Goal: Use online tool/utility: Utilize a website feature to perform a specific function

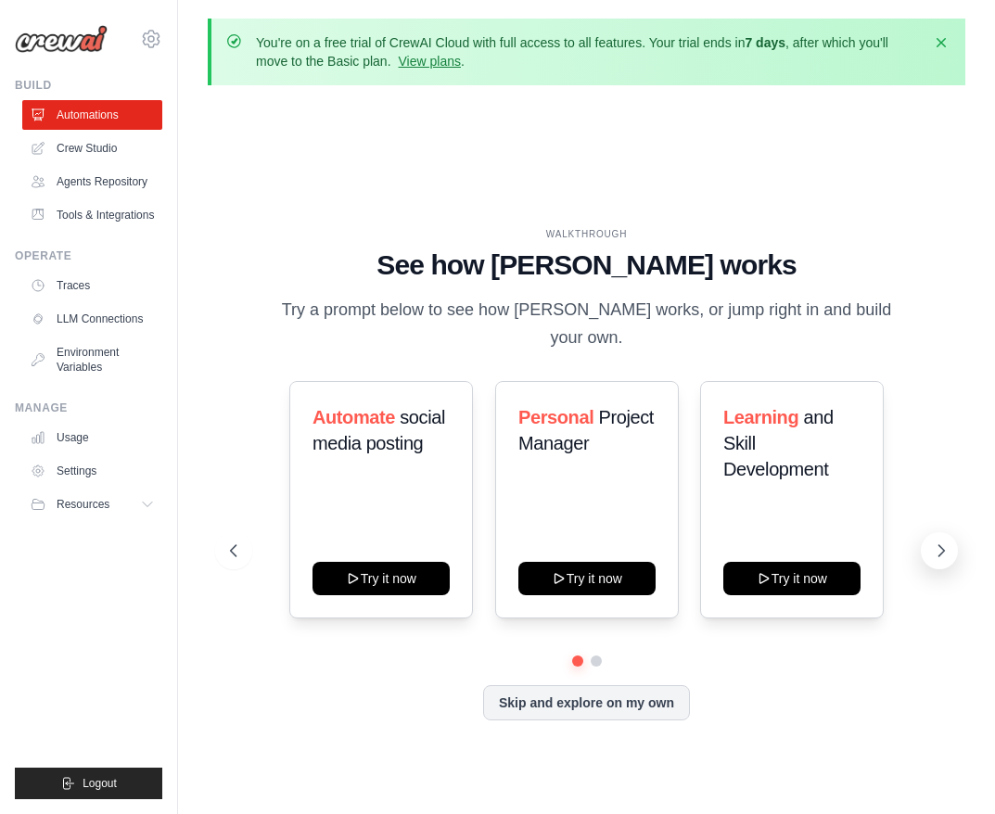
click at [945, 544] on icon at bounding box center [941, 551] width 19 height 19
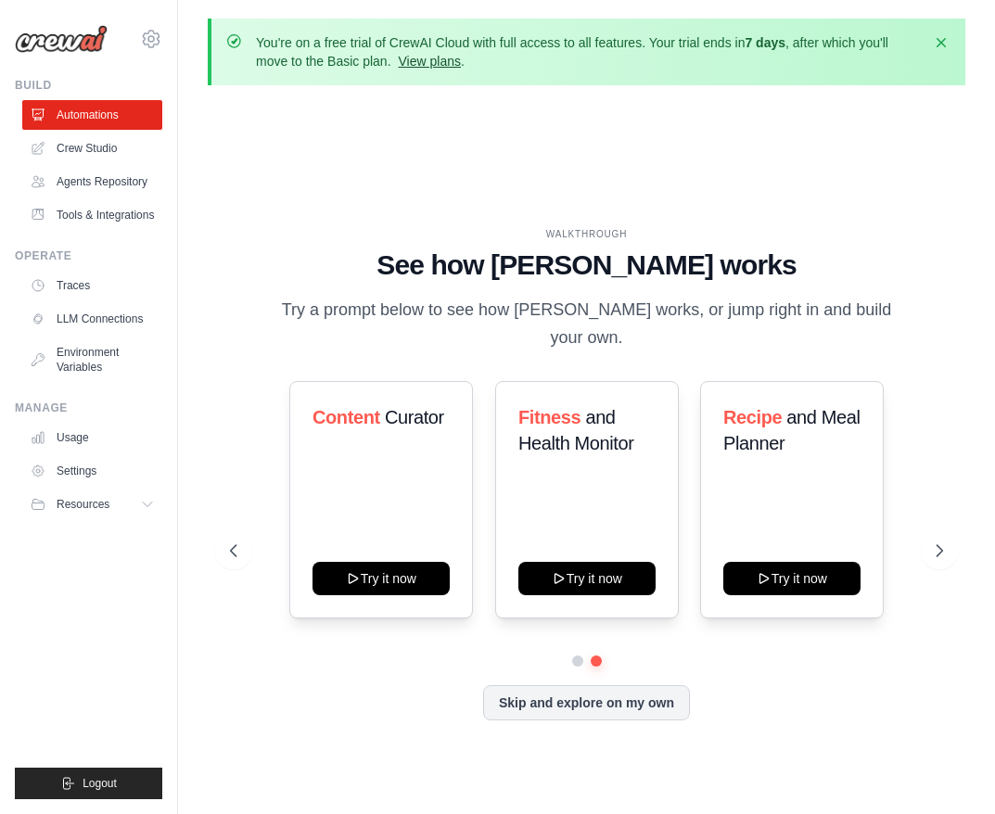
click at [432, 59] on link "View plans" at bounding box center [430, 61] width 62 height 15
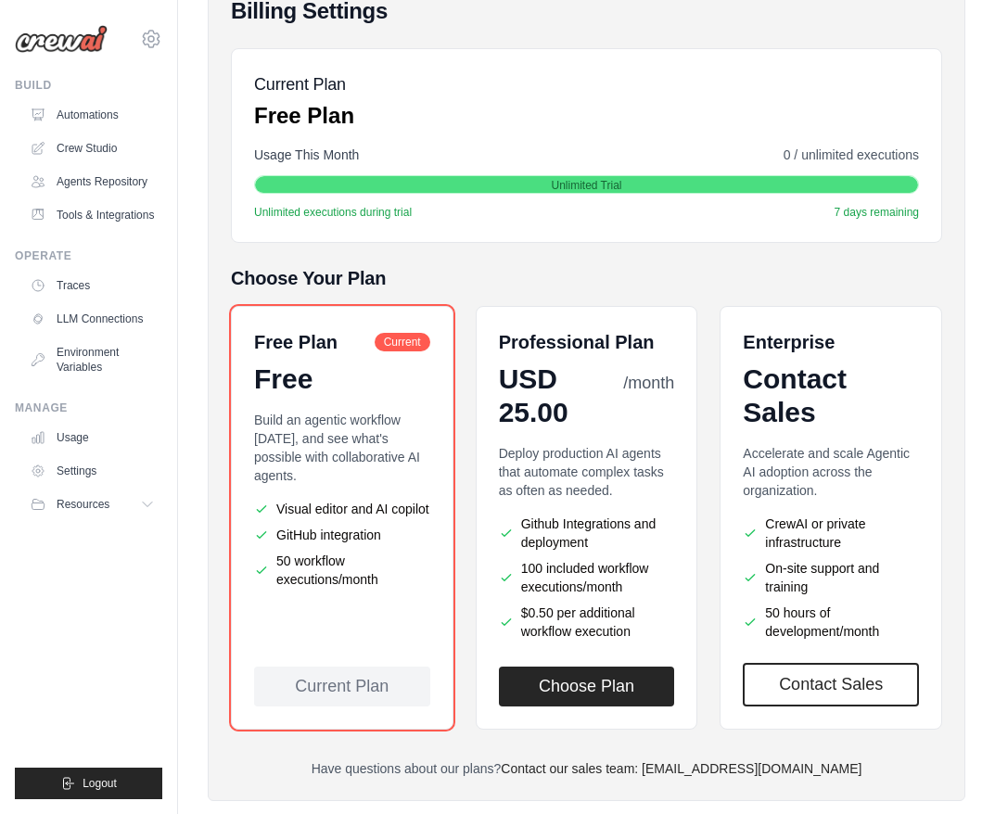
scroll to position [303, 0]
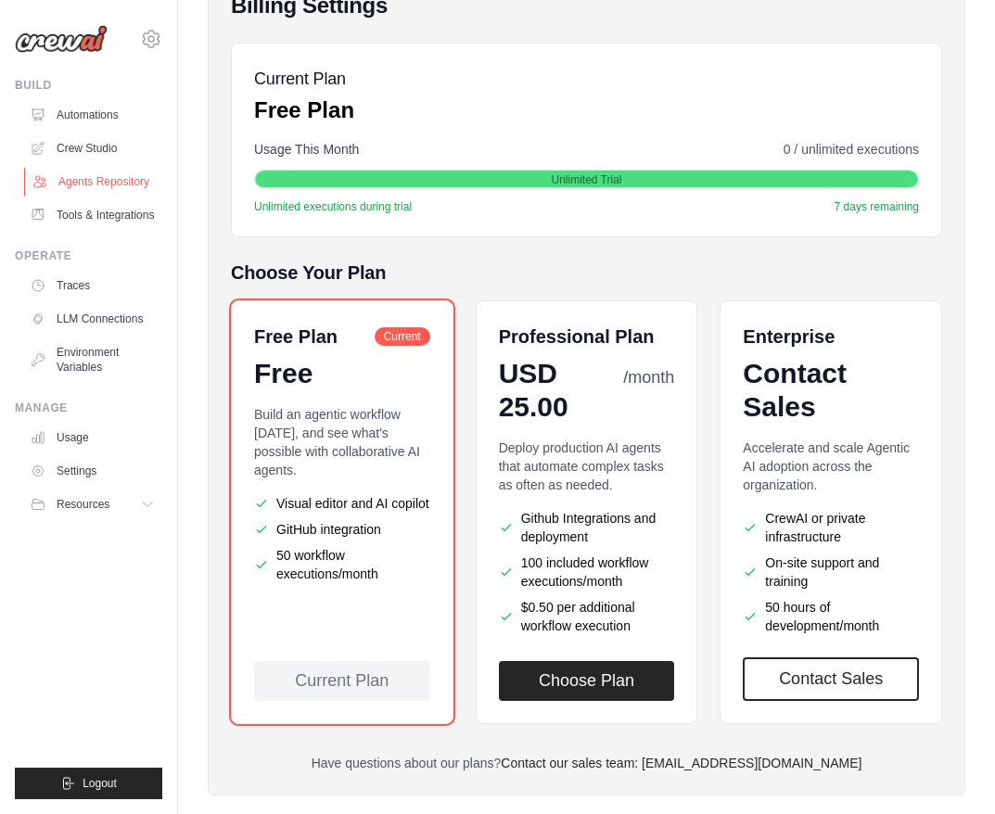
click at [96, 182] on link "Agents Repository" at bounding box center [94, 182] width 140 height 30
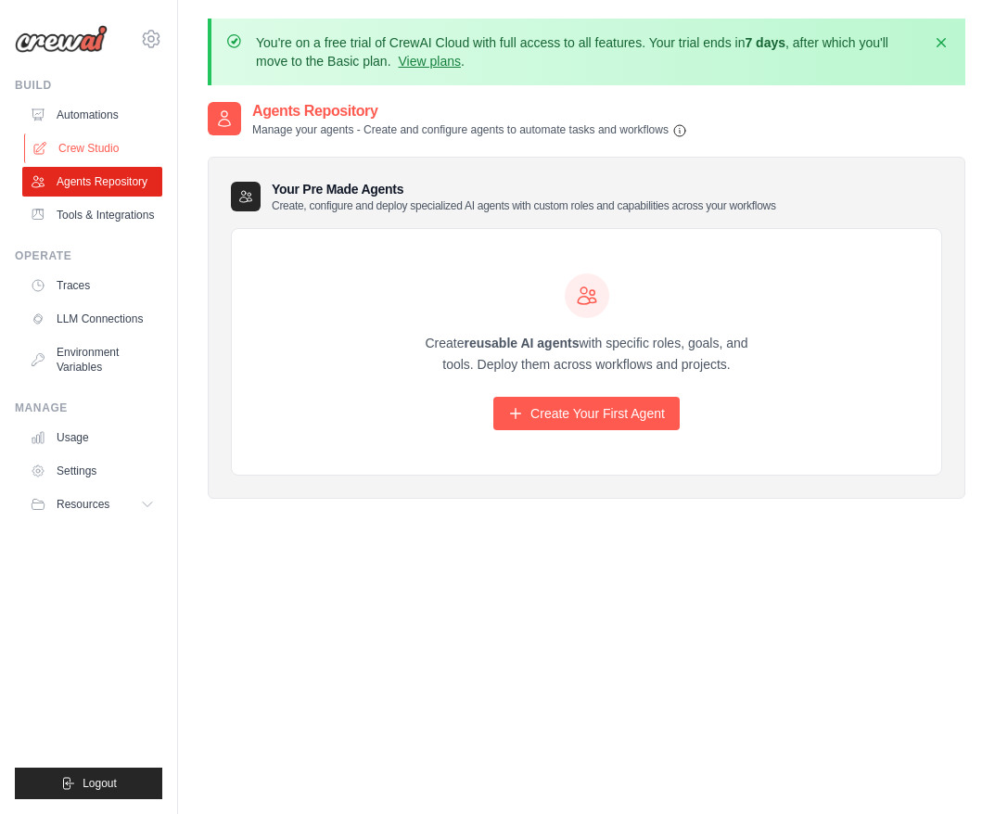
click at [83, 147] on link "Crew Studio" at bounding box center [94, 149] width 140 height 30
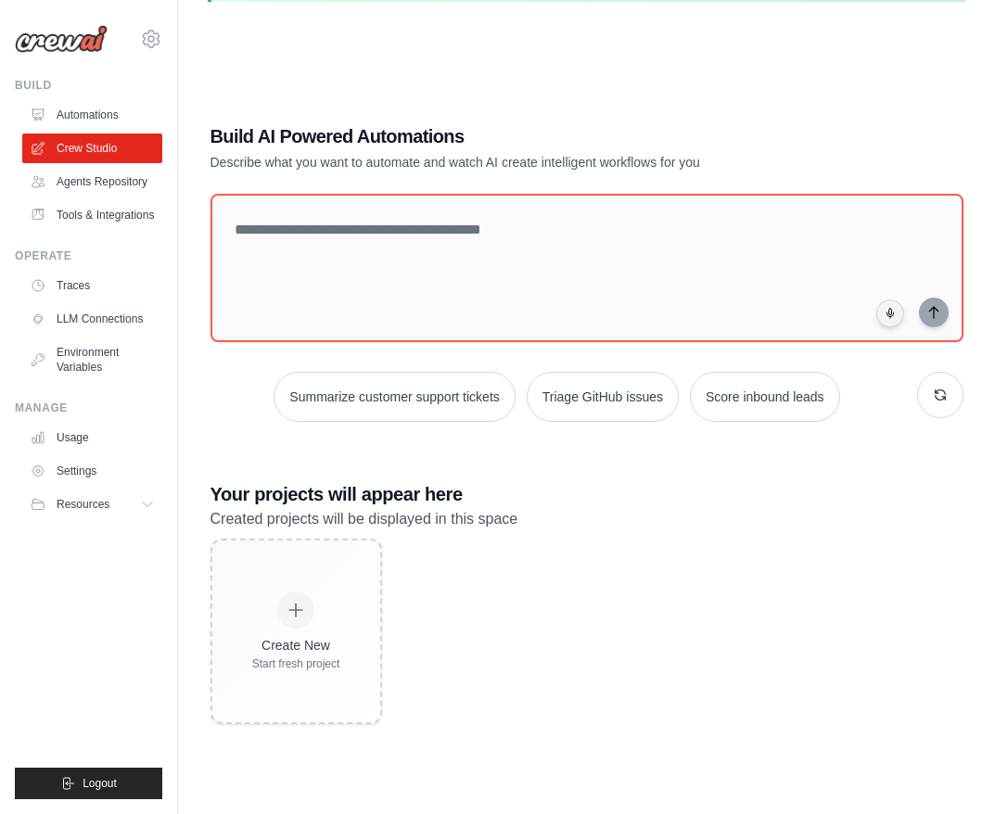
scroll to position [119, 0]
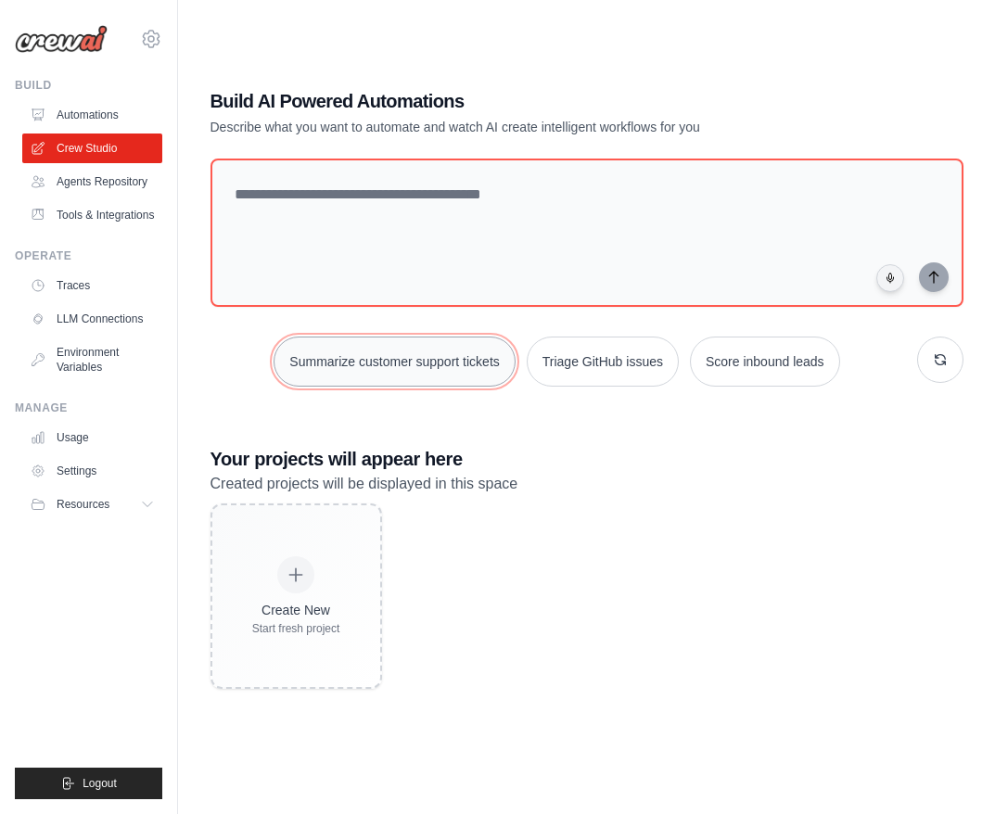
click at [421, 358] on button "Summarize customer support tickets" at bounding box center [394, 362] width 241 height 50
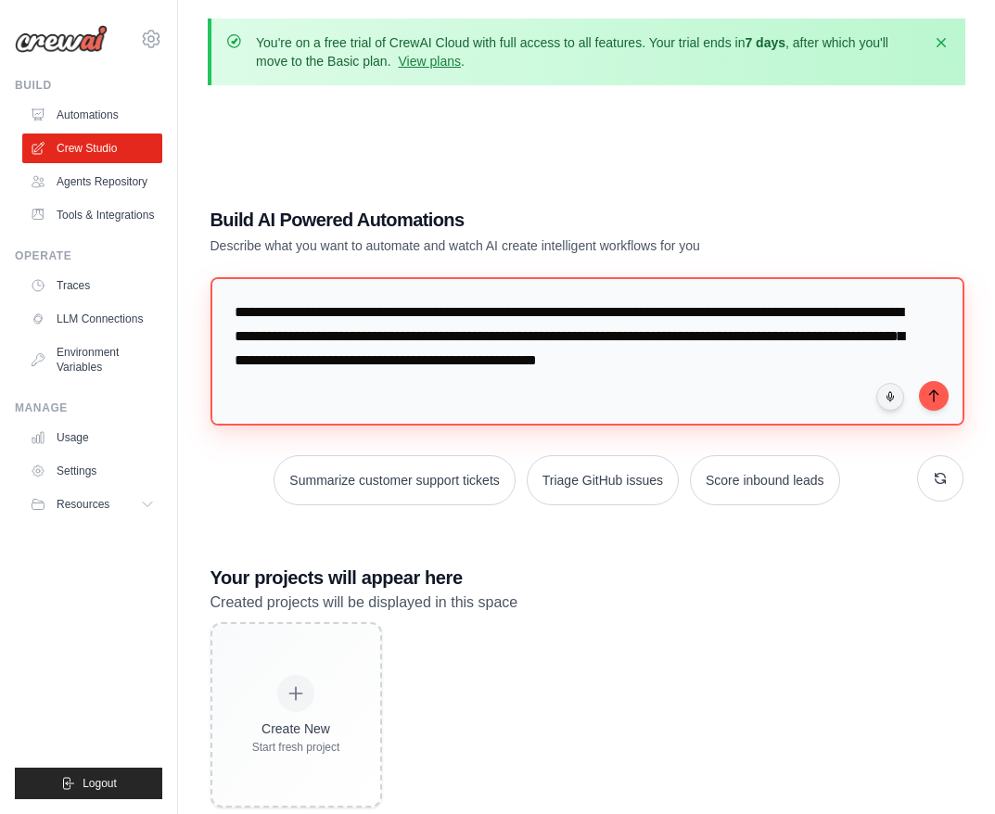
scroll to position [0, 0]
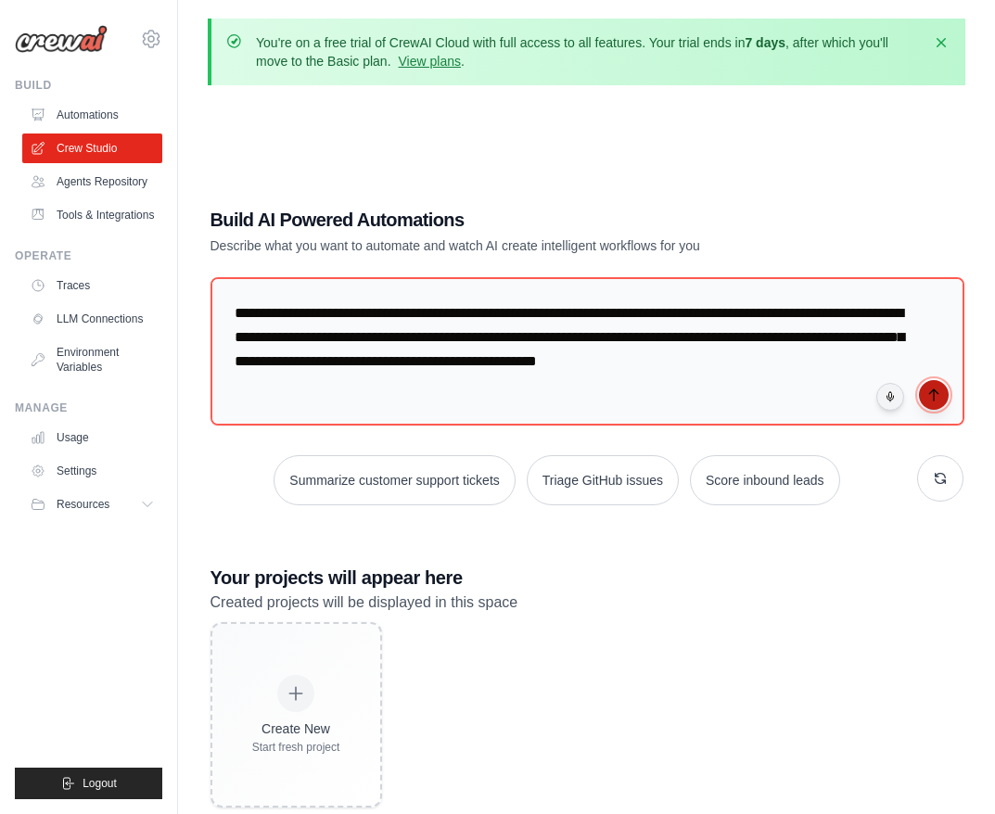
click at [940, 402] on button "submit" at bounding box center [934, 395] width 30 height 30
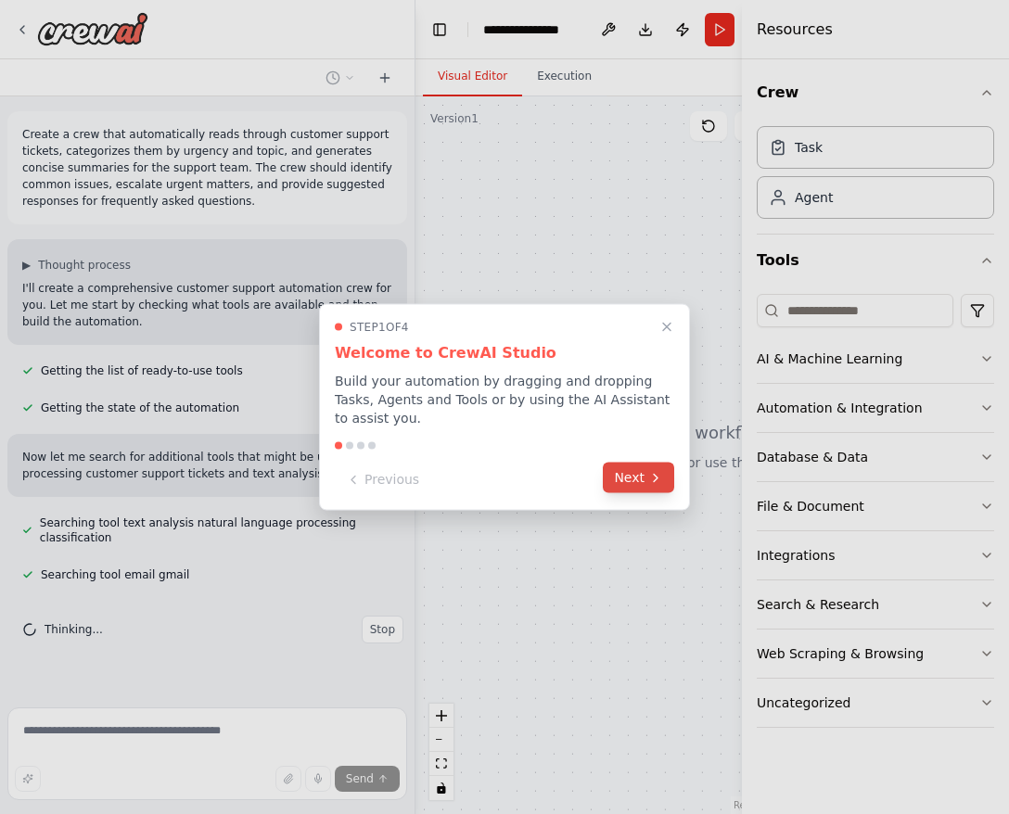
scroll to position [9, 0]
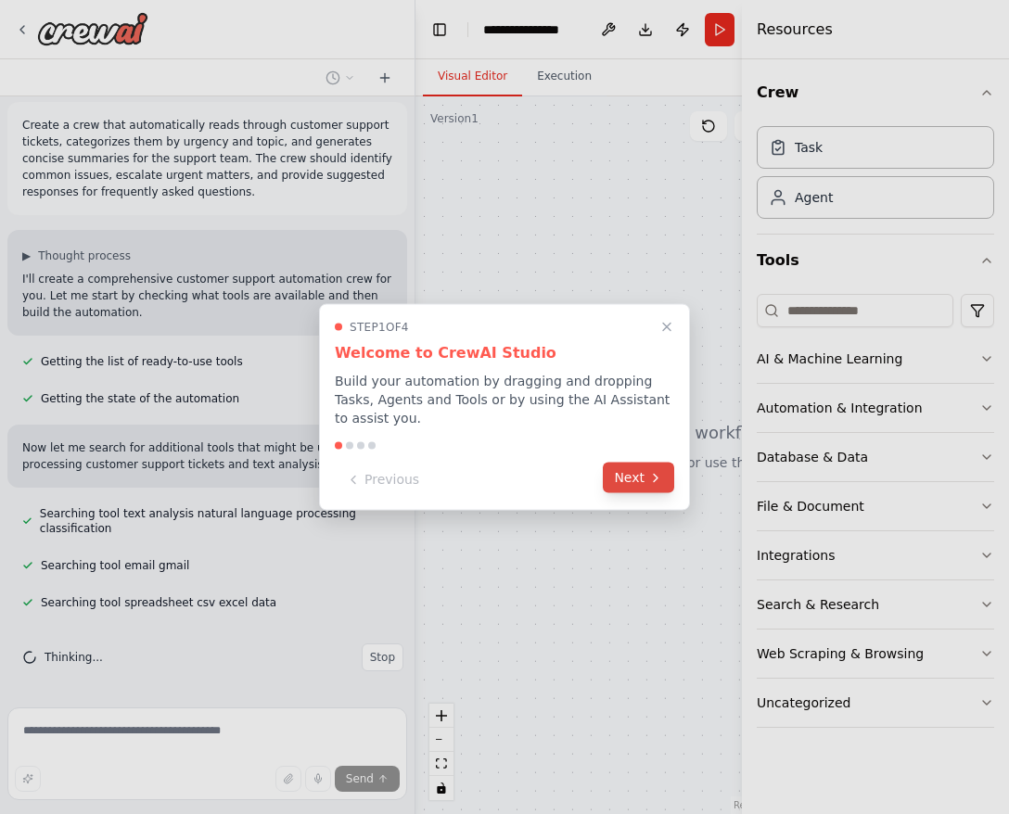
click at [628, 484] on button "Next" at bounding box center [638, 478] width 71 height 31
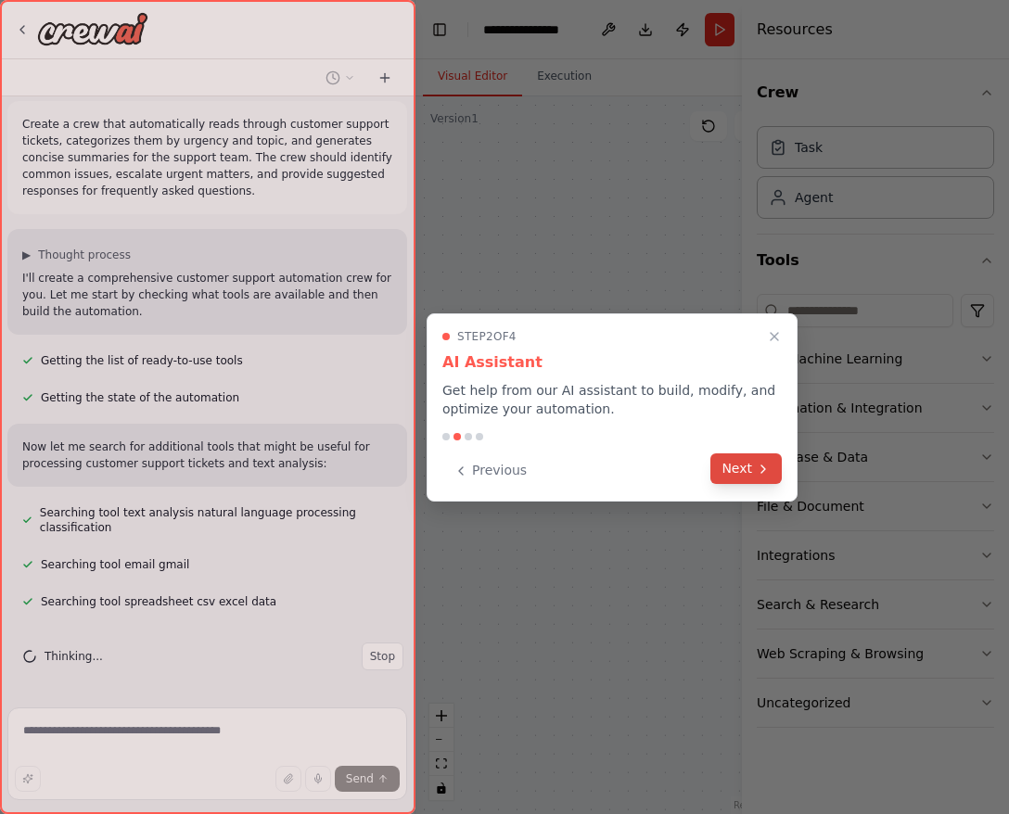
click at [749, 476] on button "Next" at bounding box center [745, 469] width 71 height 31
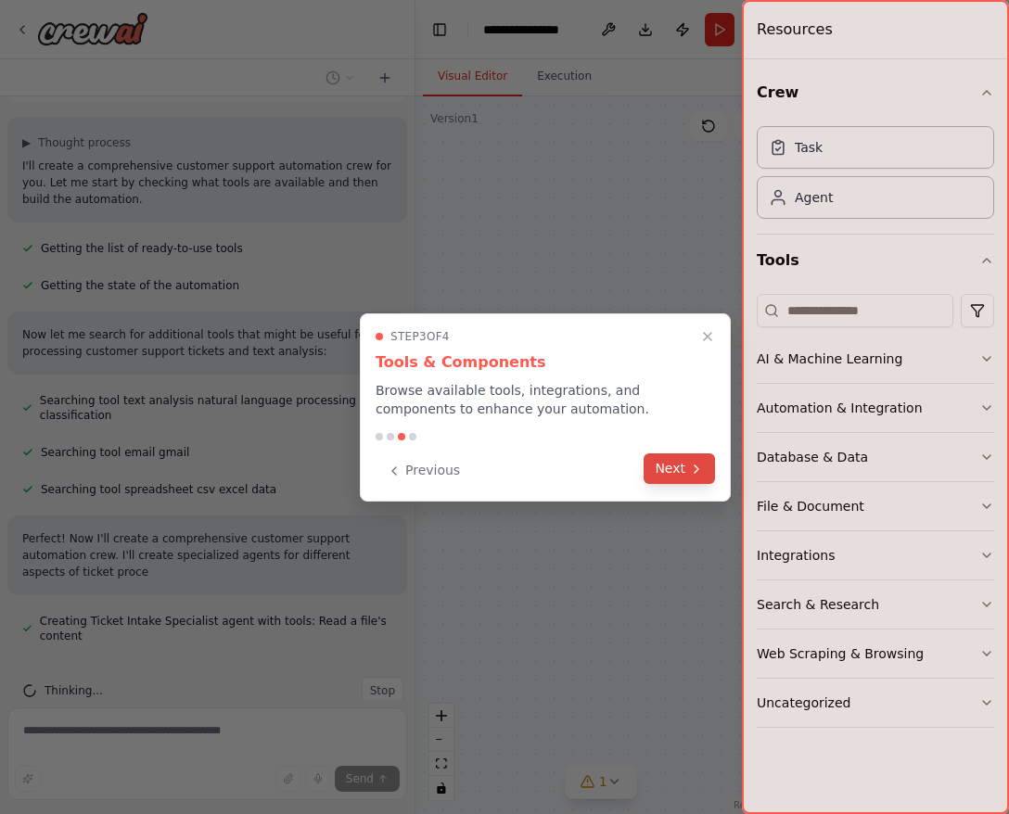
scroll to position [156, 0]
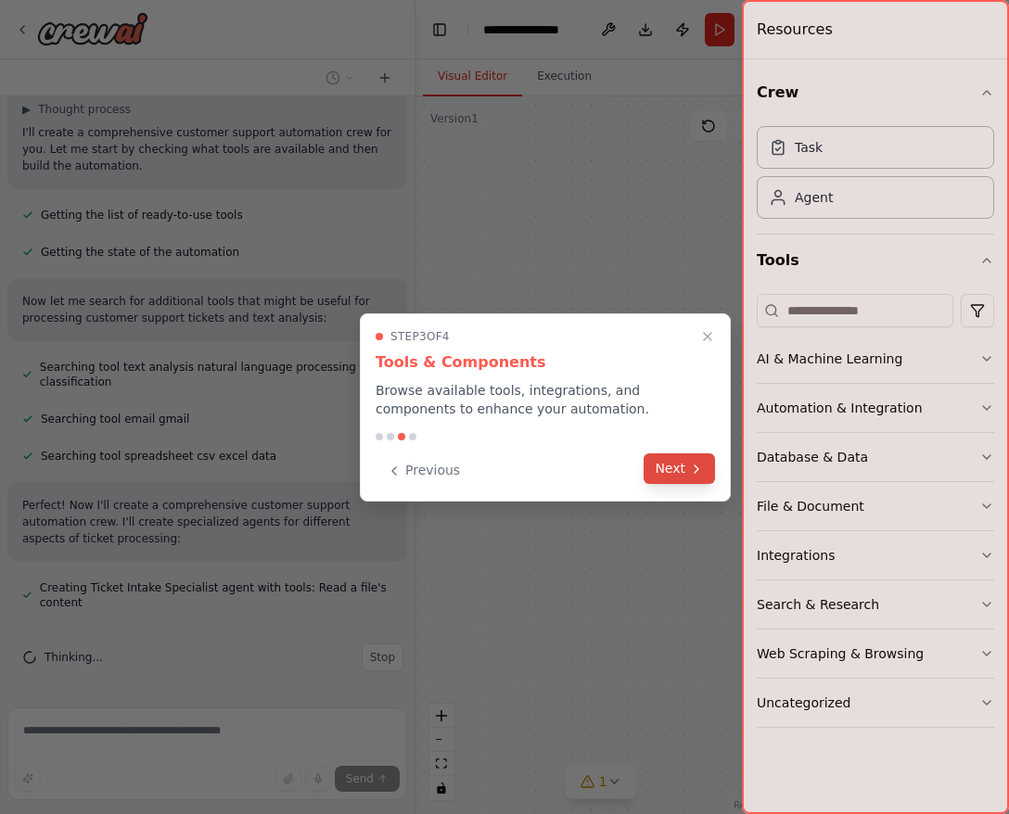
click at [666, 475] on button "Next" at bounding box center [679, 469] width 71 height 31
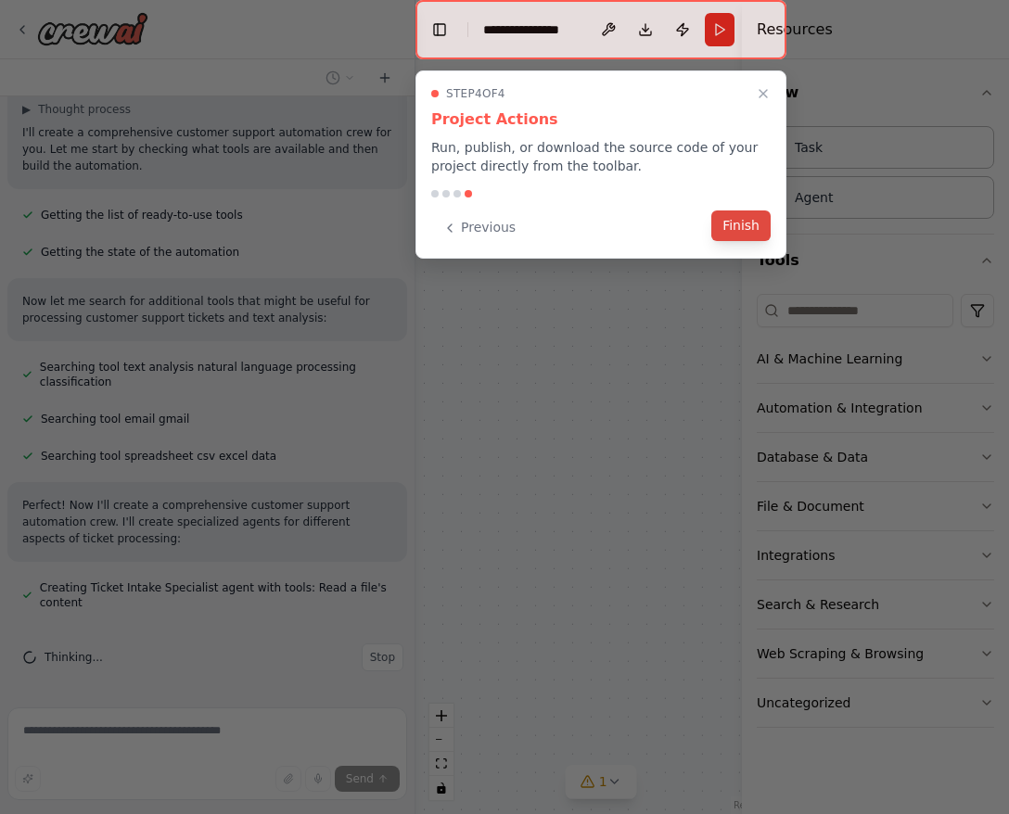
click at [760, 221] on button "Finish" at bounding box center [740, 226] width 59 height 31
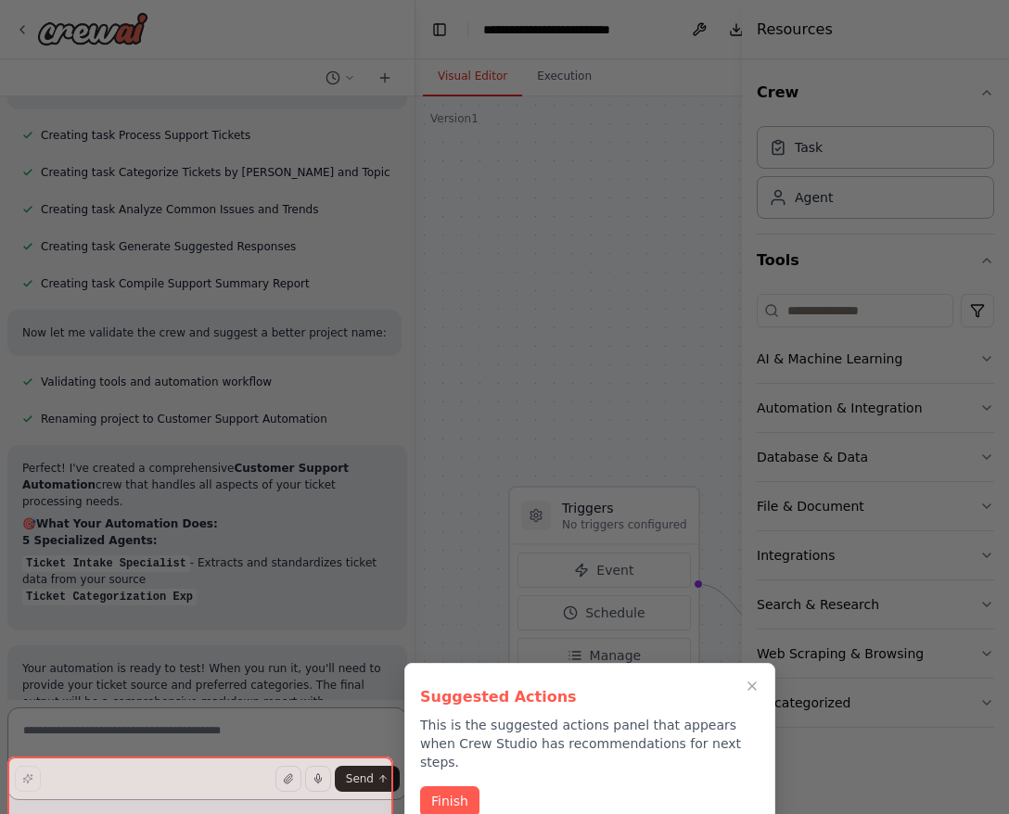
scroll to position [1191, 0]
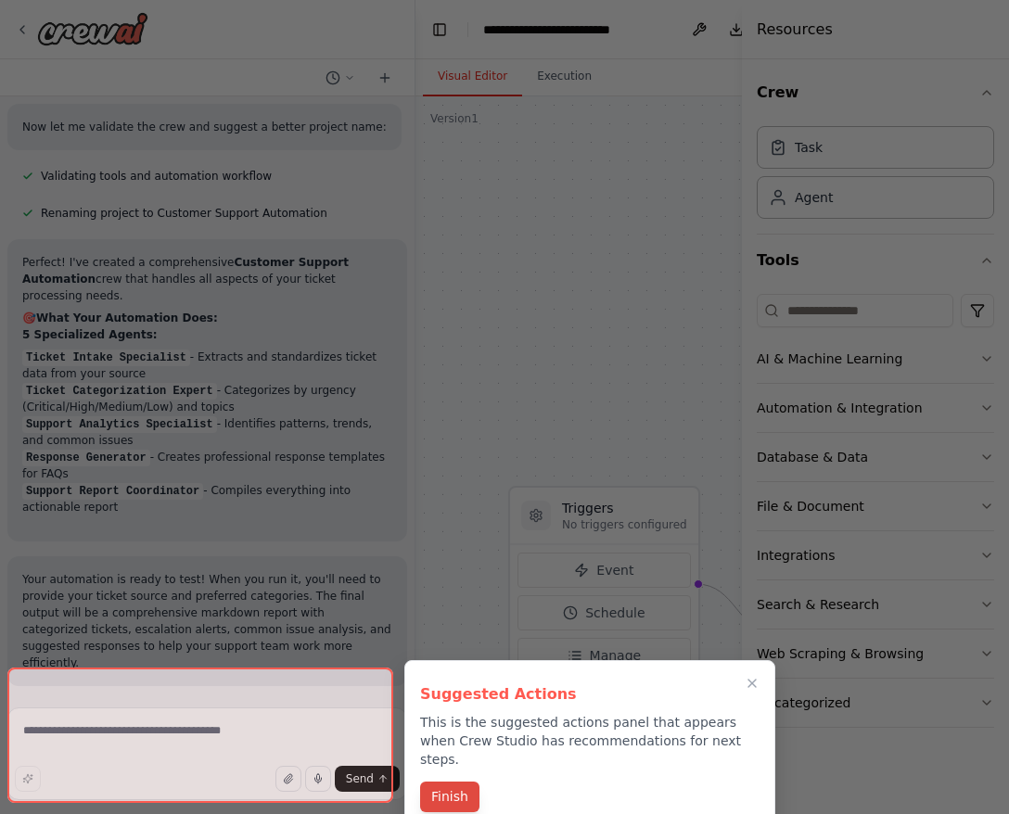
click at [437, 762] on div "Suggested Actions This is the suggested actions panel that appears when Crew St…" at bounding box center [589, 745] width 371 height 170
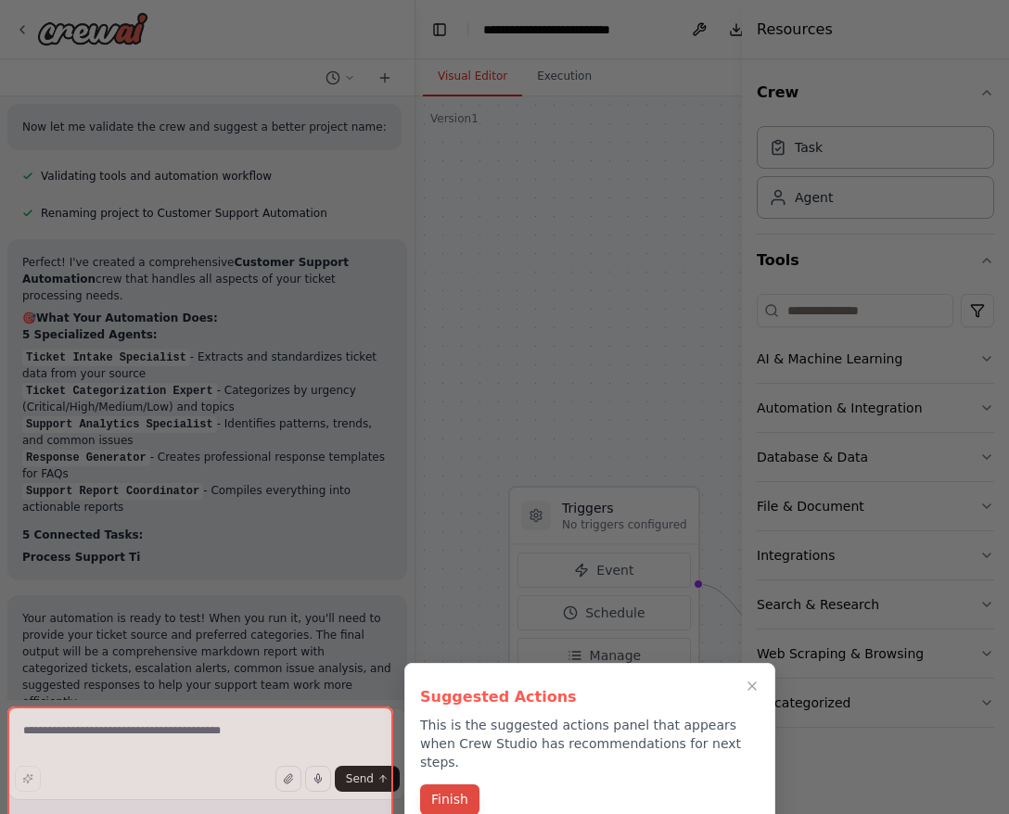
click at [445, 786] on button "Finish" at bounding box center [449, 800] width 59 height 31
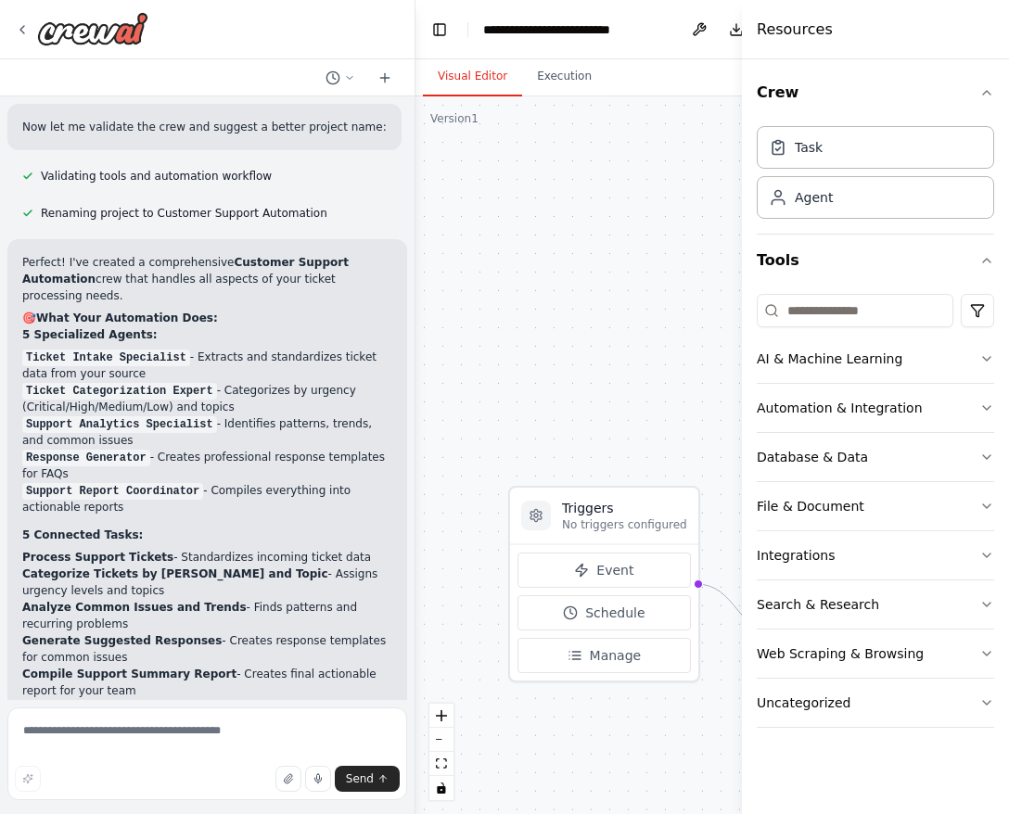
scroll to position [1692, 0]
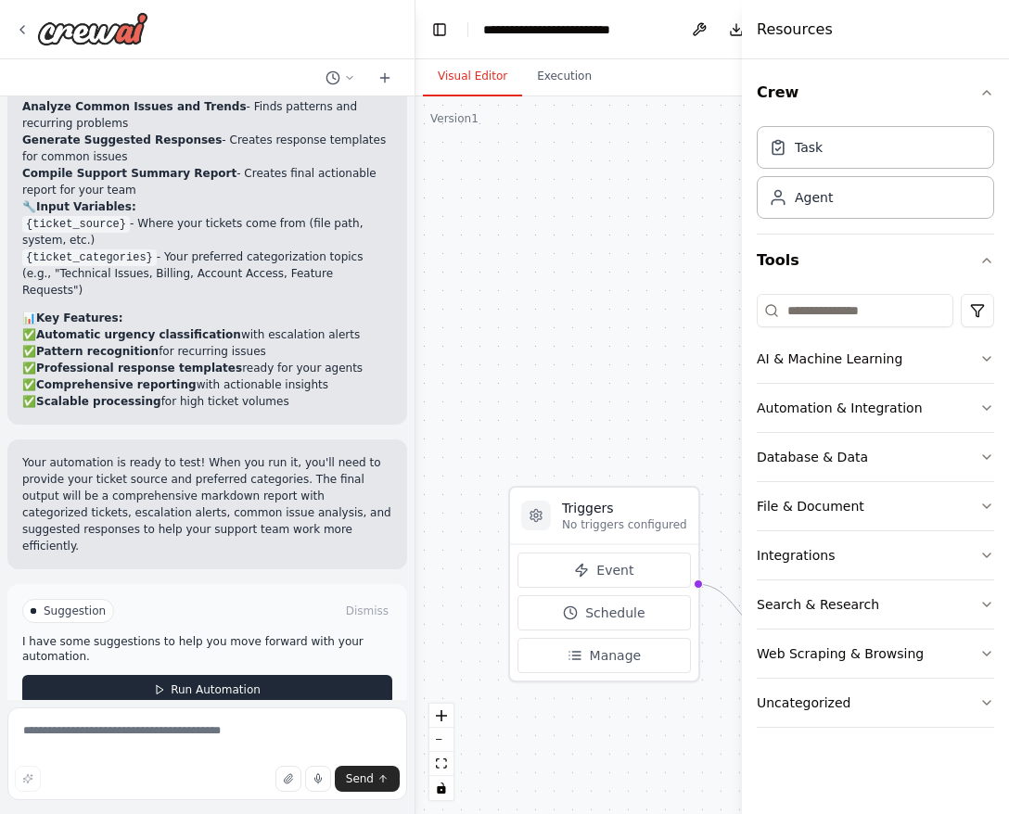
click at [217, 675] on button "Run Automation" at bounding box center [207, 690] width 370 height 30
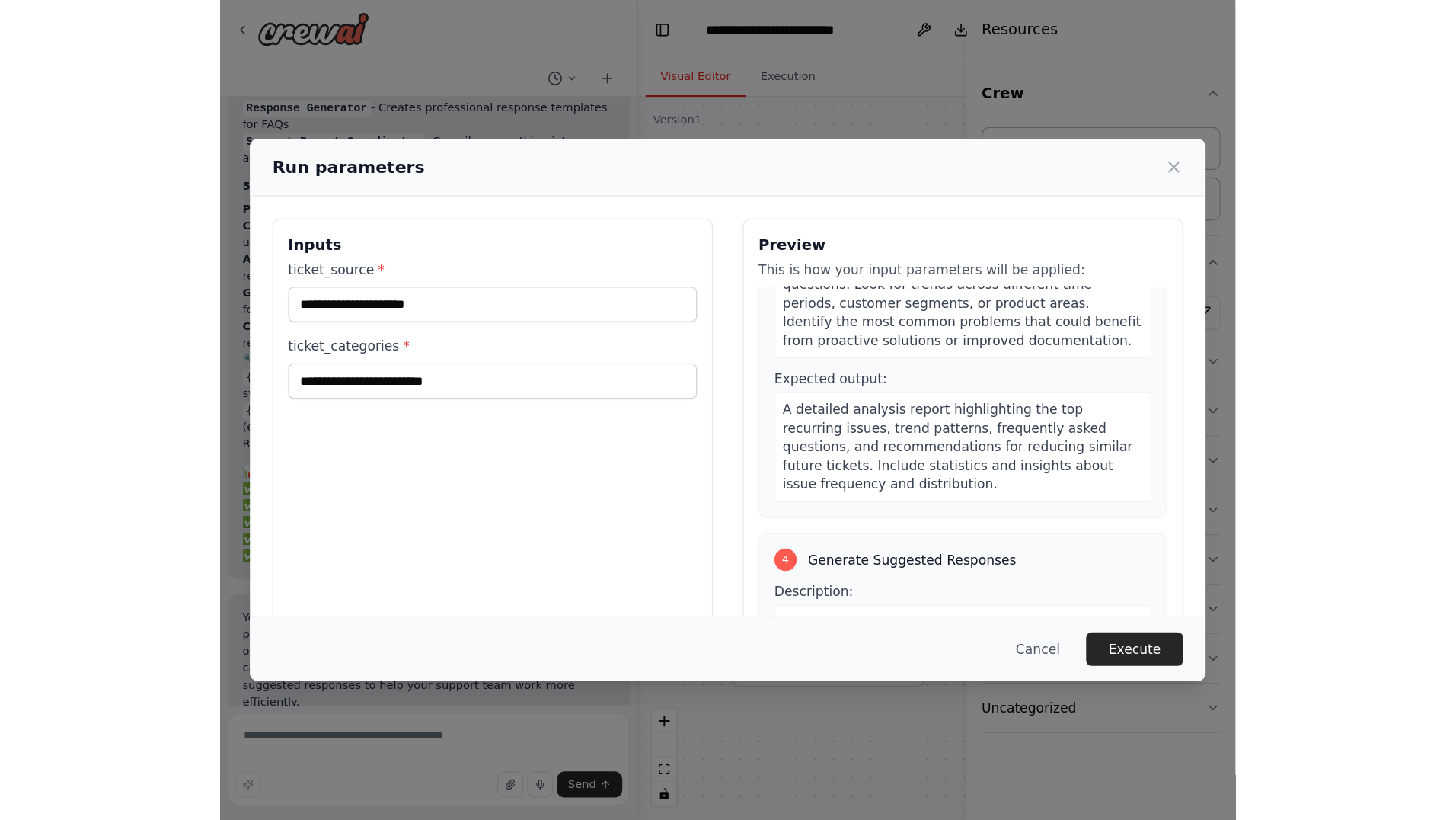
scroll to position [1273, 0]
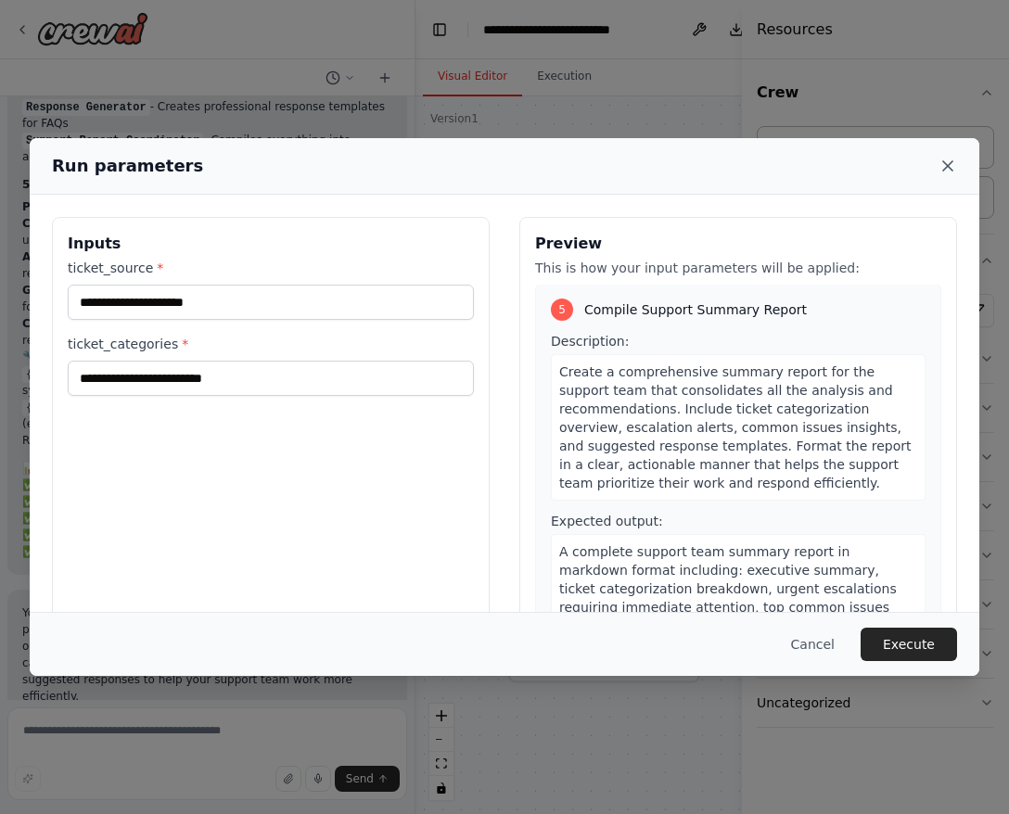
click at [946, 164] on icon at bounding box center [948, 166] width 19 height 19
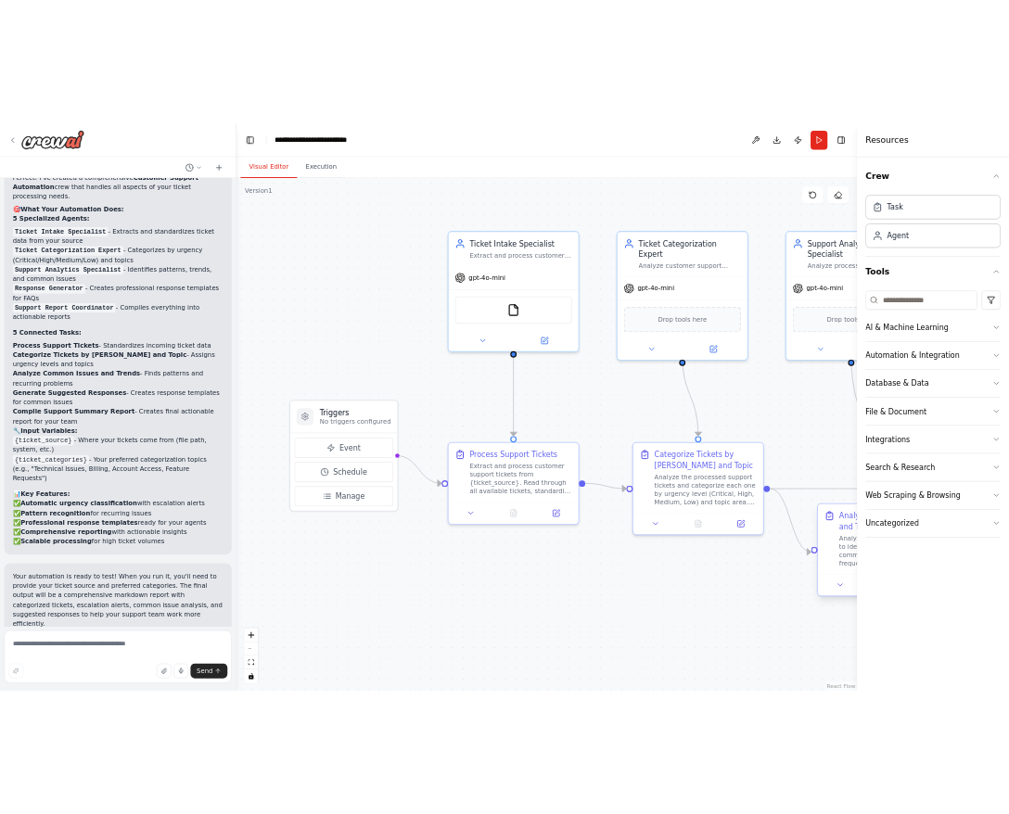
scroll to position [1433, 0]
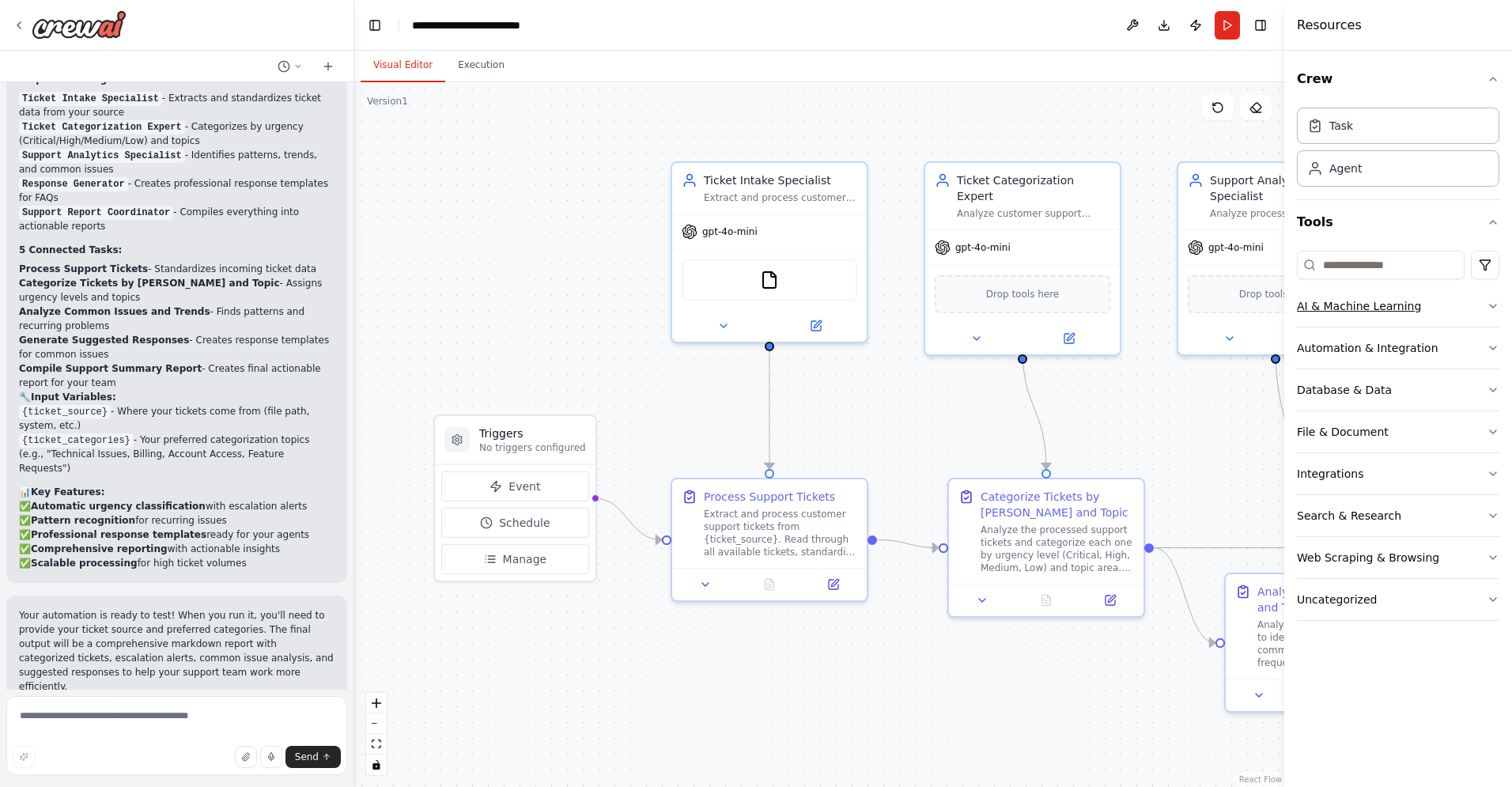
click at [860, 301] on icon "button" at bounding box center [1493, 306] width 13 height 13
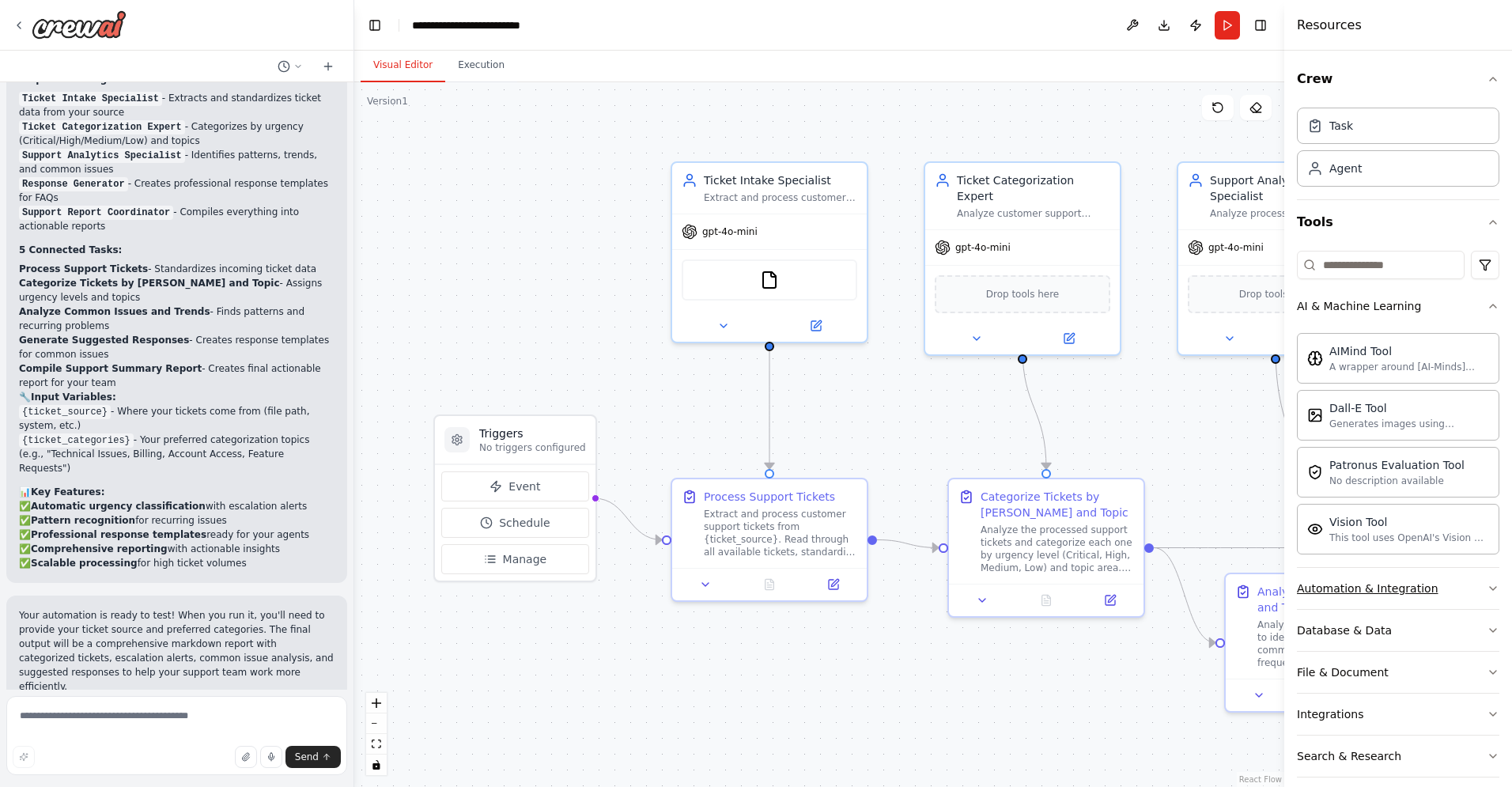
click at [860, 585] on icon "button" at bounding box center [1493, 588] width 13 height 13
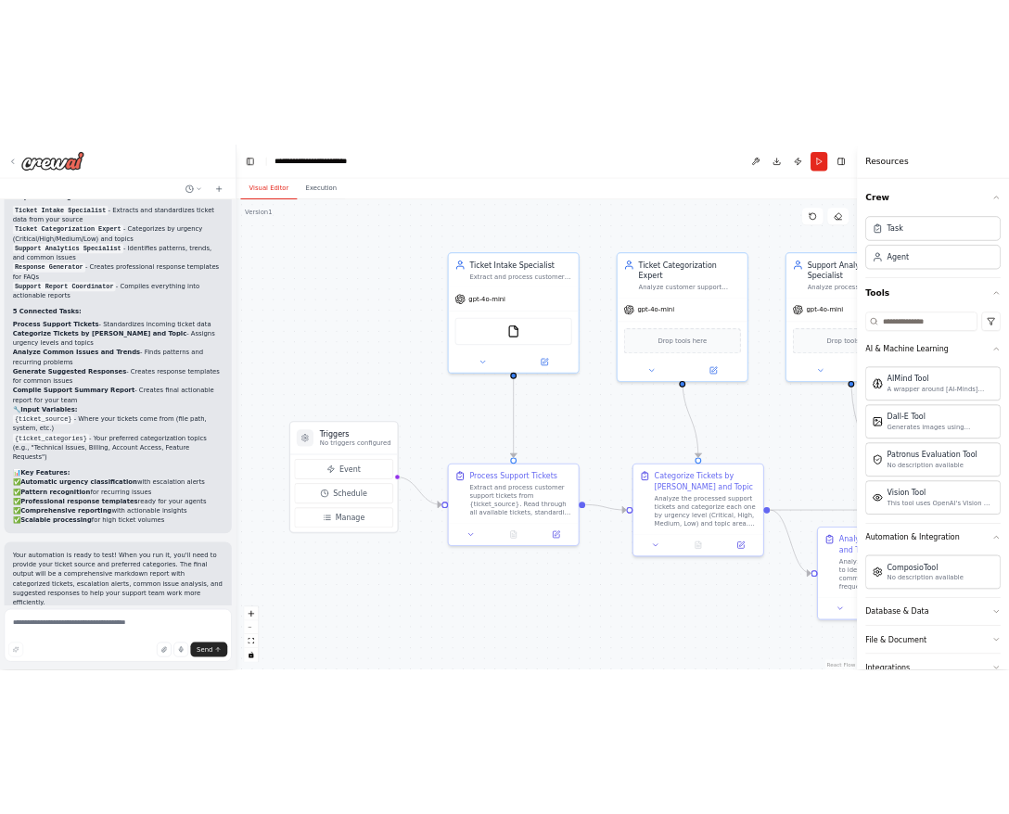
scroll to position [1542, 0]
